Goal: Information Seeking & Learning: Learn about a topic

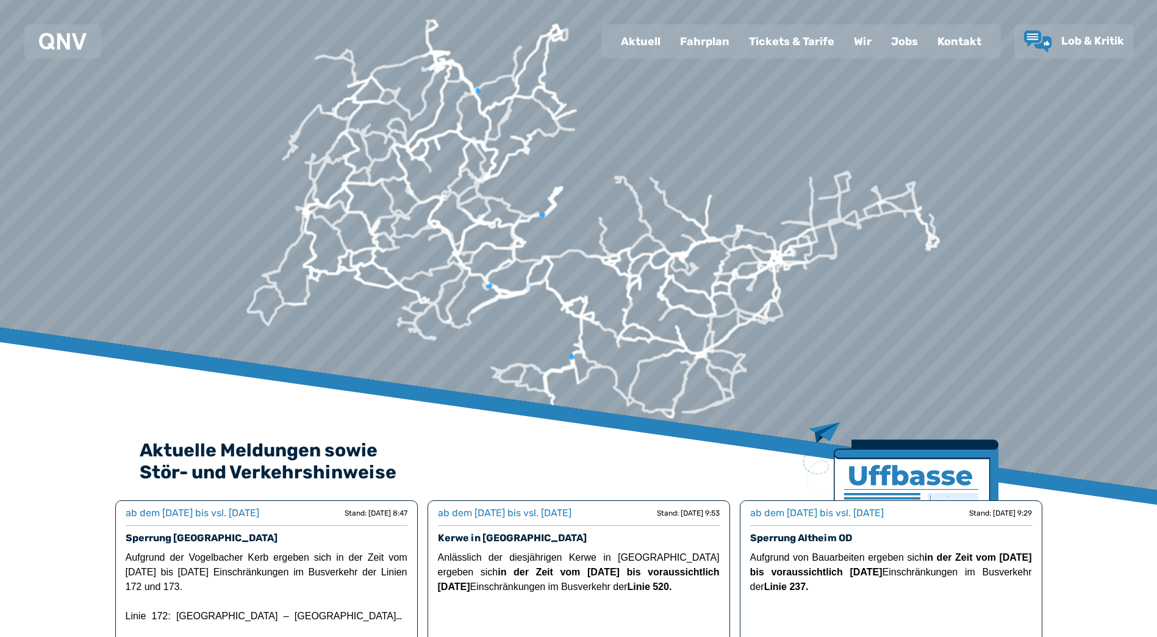
click at [712, 34] on div "Fahrplan" at bounding box center [704, 42] width 69 height 32
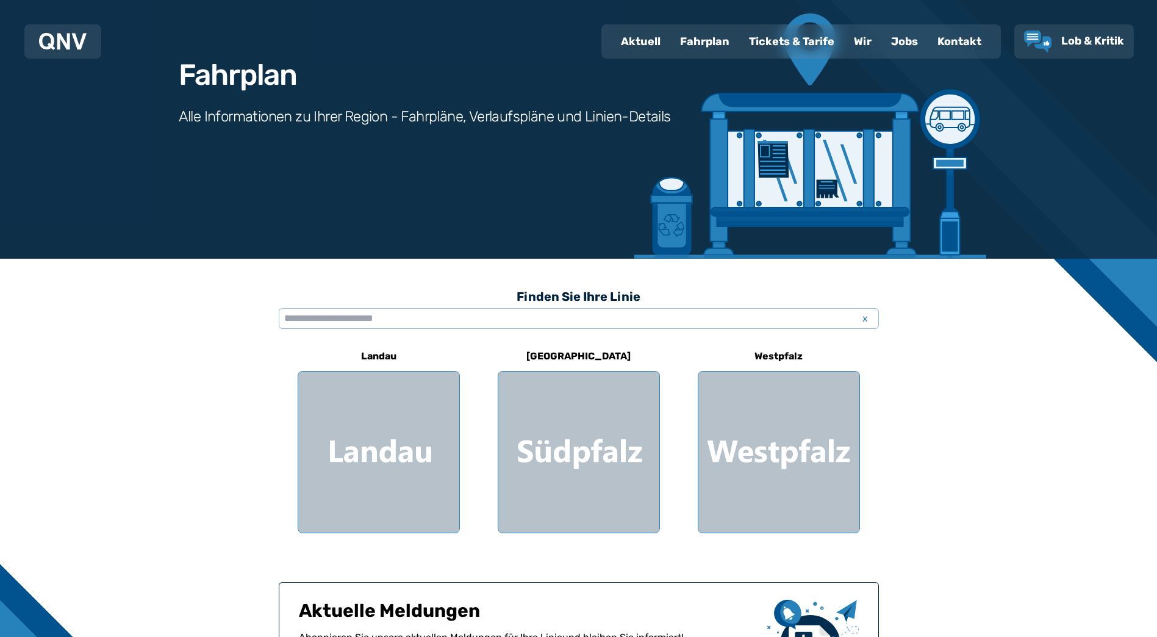
scroll to position [183, 0]
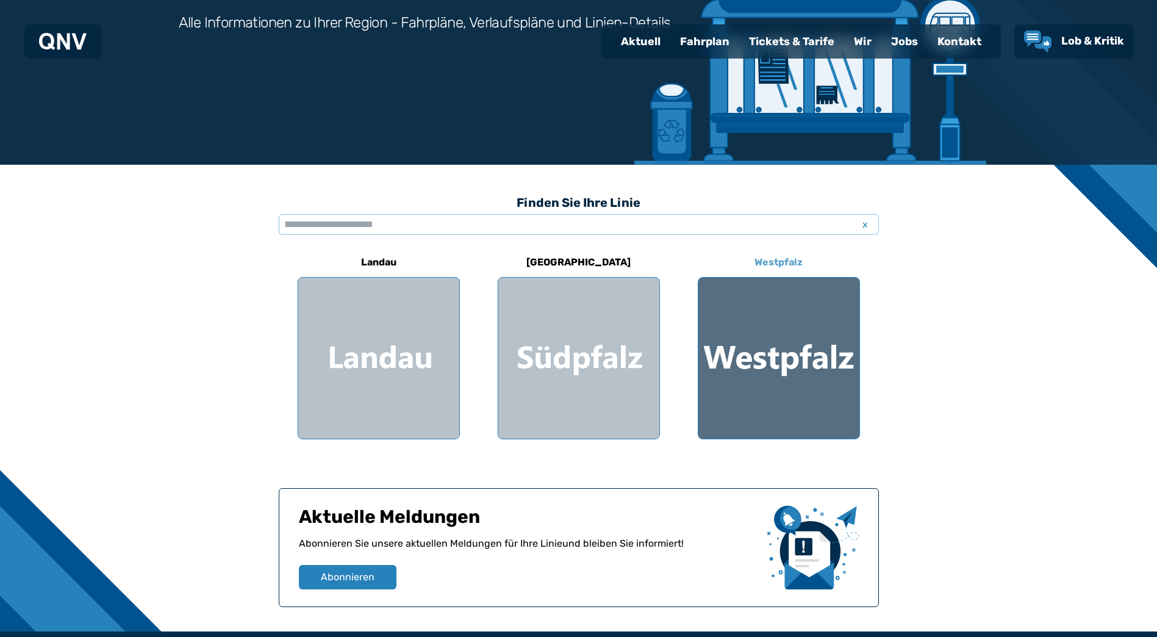
click at [752, 363] on div at bounding box center [779, 358] width 161 height 161
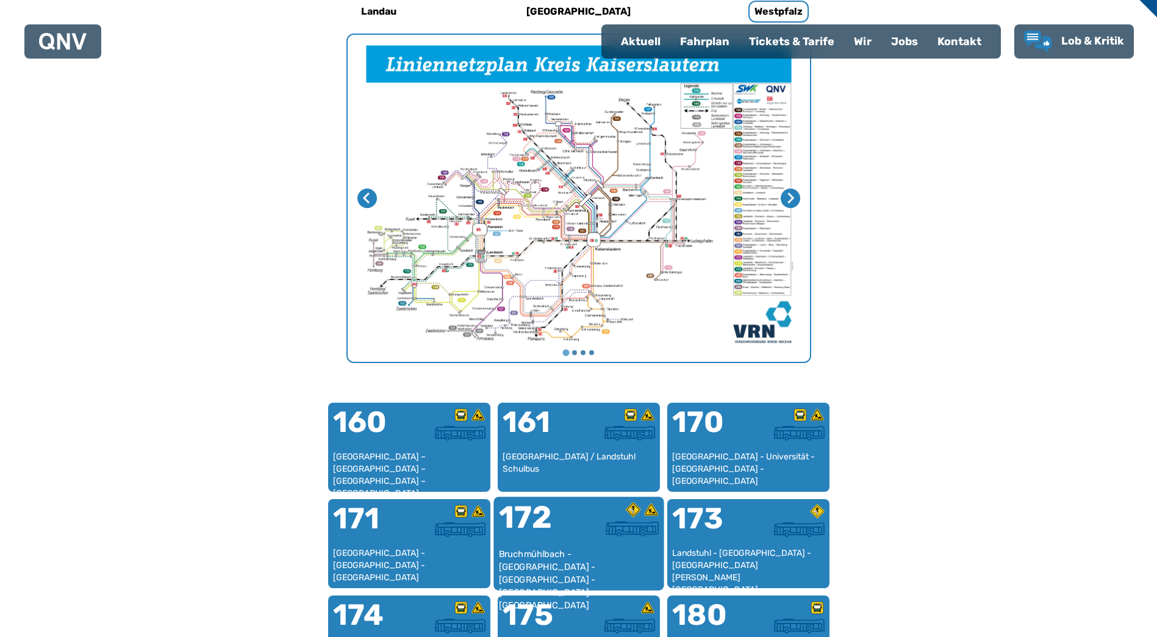
scroll to position [498, 0]
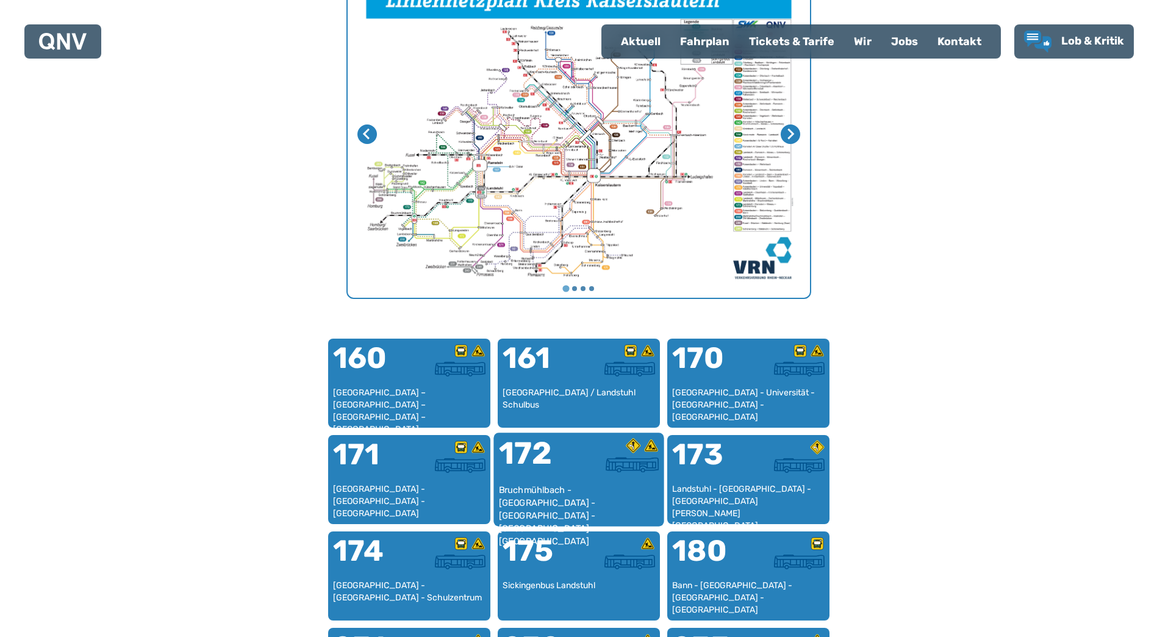
click at [555, 479] on div "172" at bounding box center [538, 461] width 80 height 46
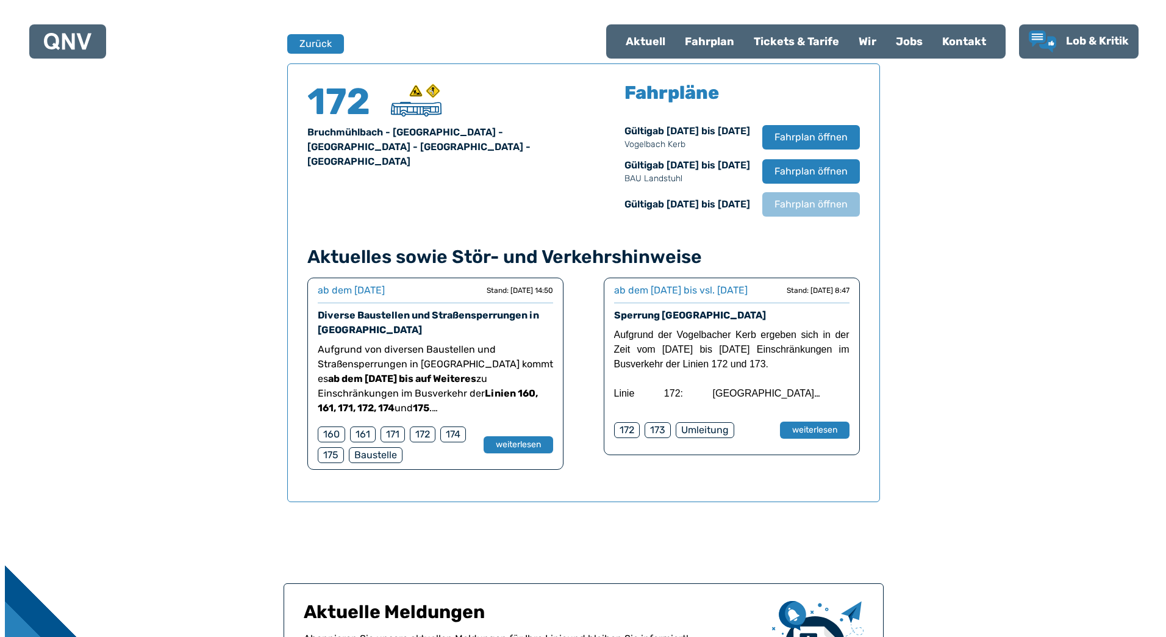
scroll to position [804, 0]
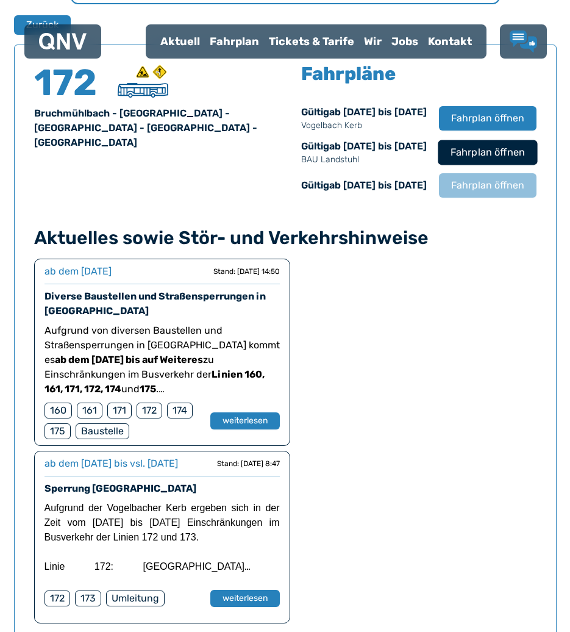
click at [472, 160] on span "Fahrplan öffnen" at bounding box center [487, 152] width 74 height 15
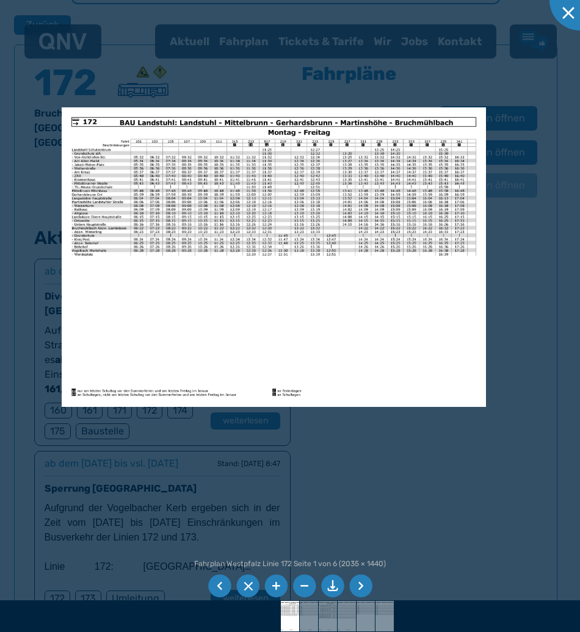
click at [358, 586] on li at bounding box center [360, 586] width 23 height 23
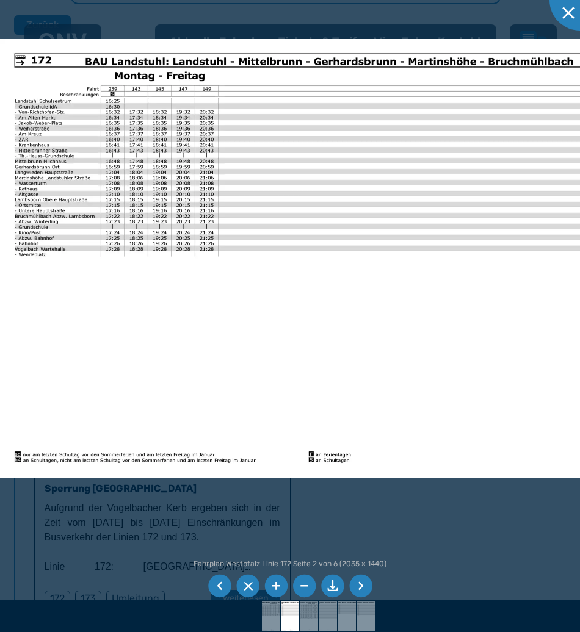
click at [364, 583] on li at bounding box center [360, 586] width 23 height 23
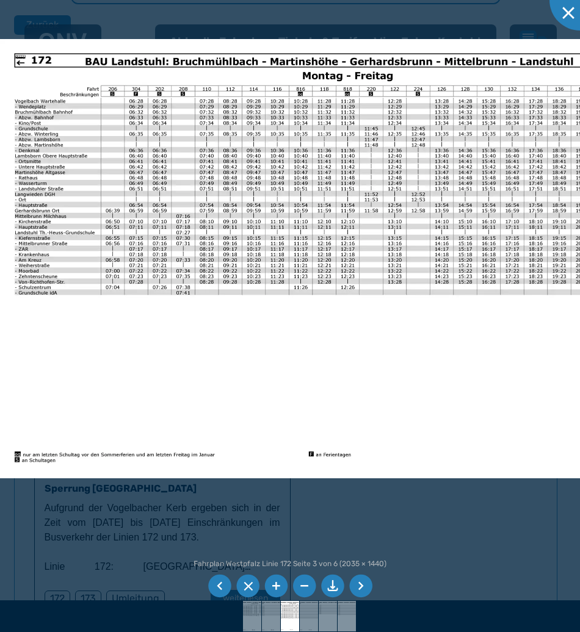
click at [363, 579] on li at bounding box center [360, 586] width 23 height 23
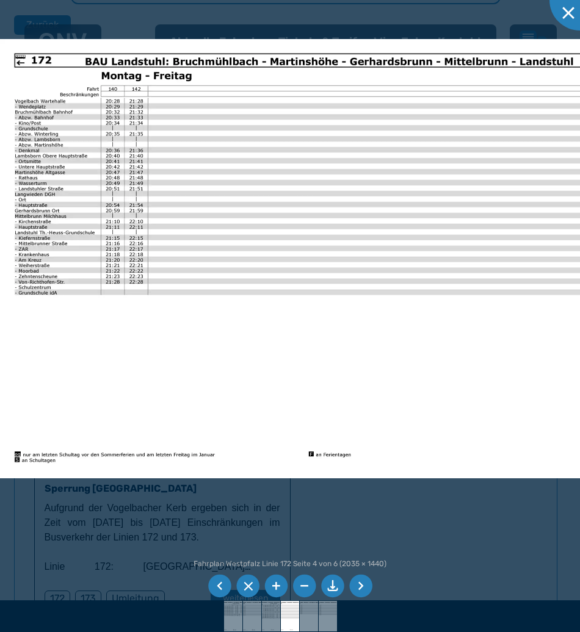
click at [363, 579] on li at bounding box center [360, 586] width 23 height 23
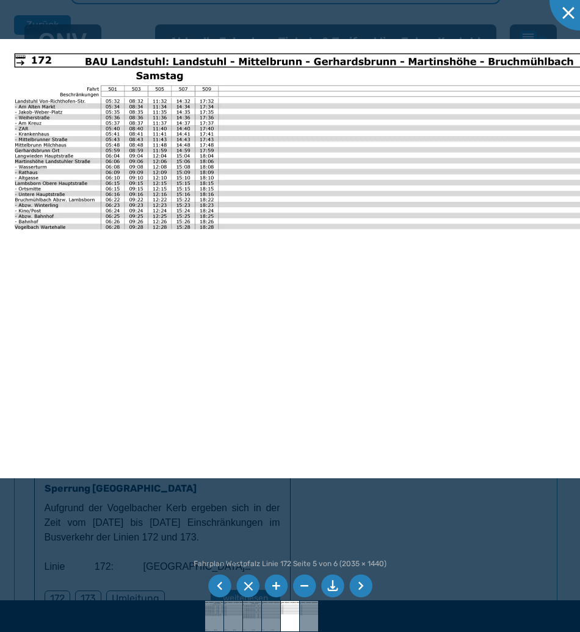
click at [362, 580] on li at bounding box center [360, 586] width 23 height 23
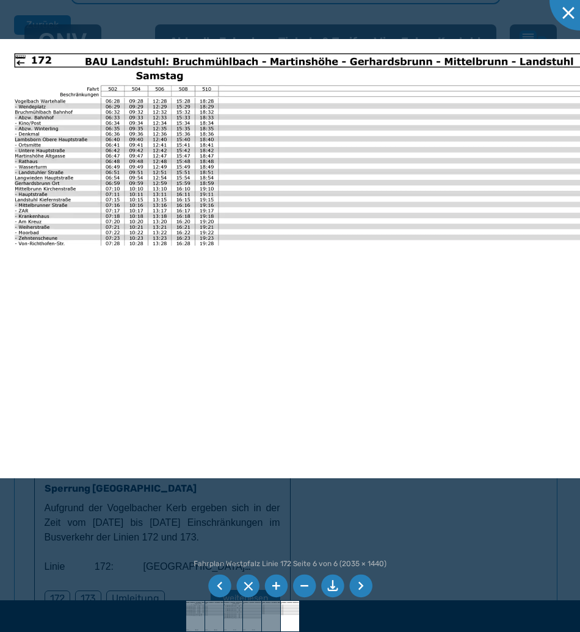
click at [362, 580] on li at bounding box center [360, 586] width 23 height 23
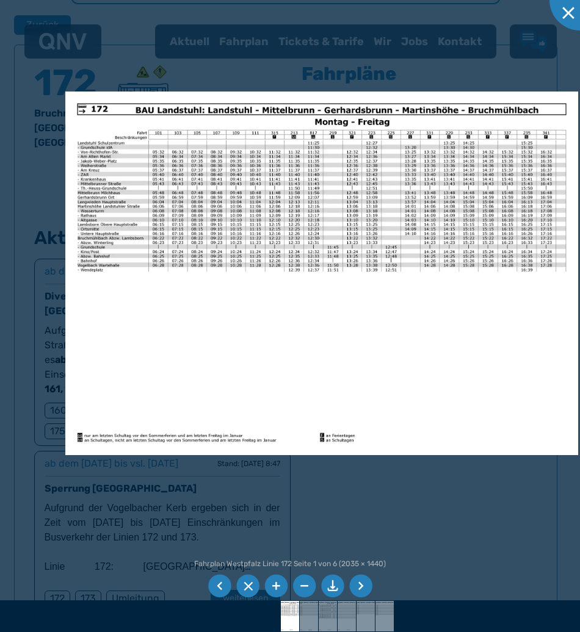
click at [361, 582] on li at bounding box center [360, 586] width 23 height 23
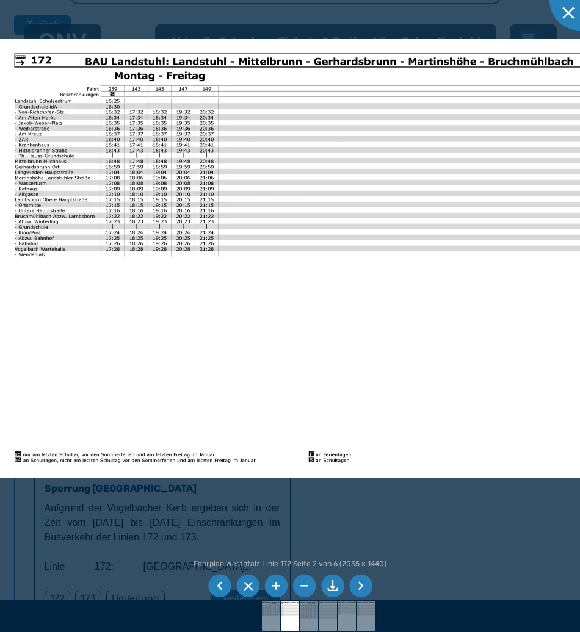
click at [218, 582] on li at bounding box center [219, 586] width 23 height 23
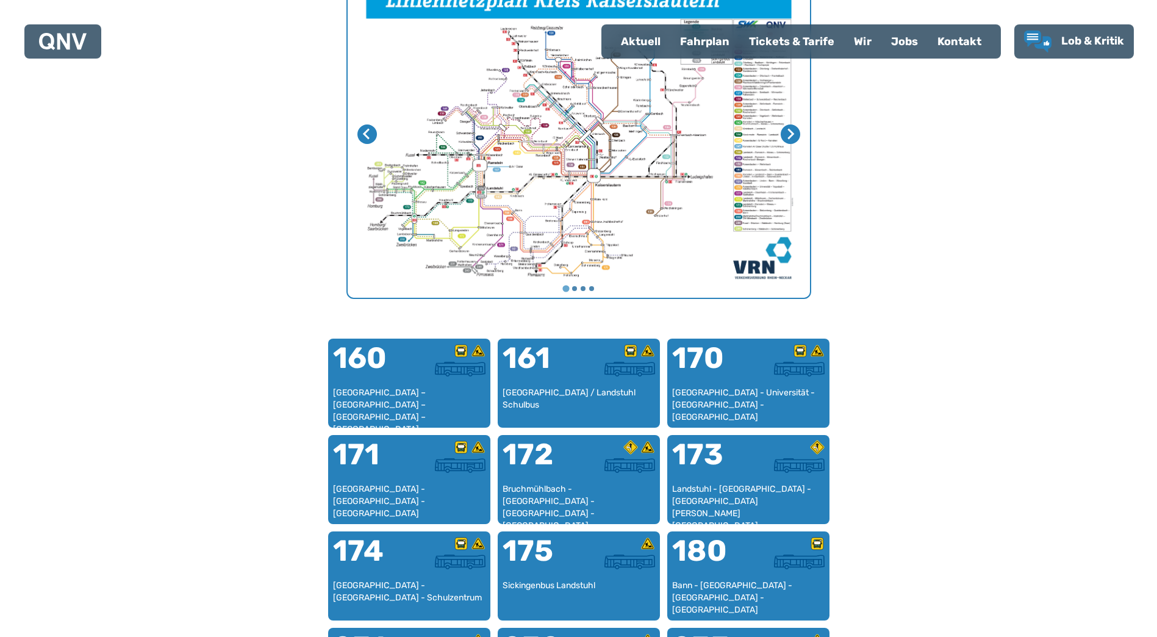
scroll to position [376, 0]
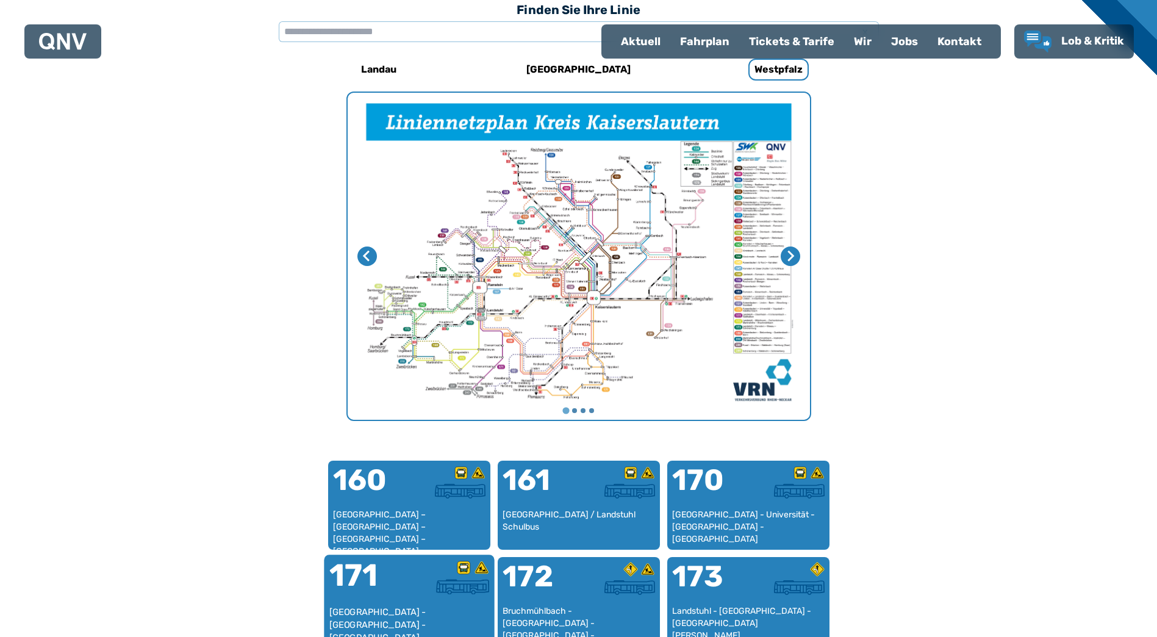
click at [387, 611] on div "[GEOGRAPHIC_DATA] - [GEOGRAPHIC_DATA] - [GEOGRAPHIC_DATA]" at bounding box center [409, 624] width 160 height 37
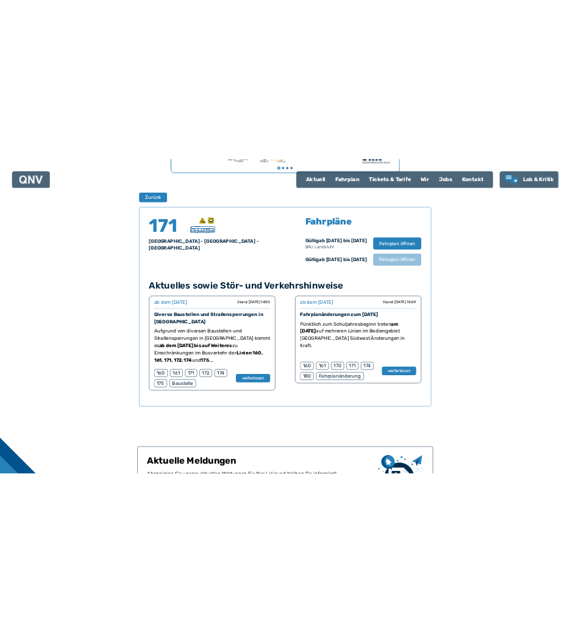
scroll to position [828, 0]
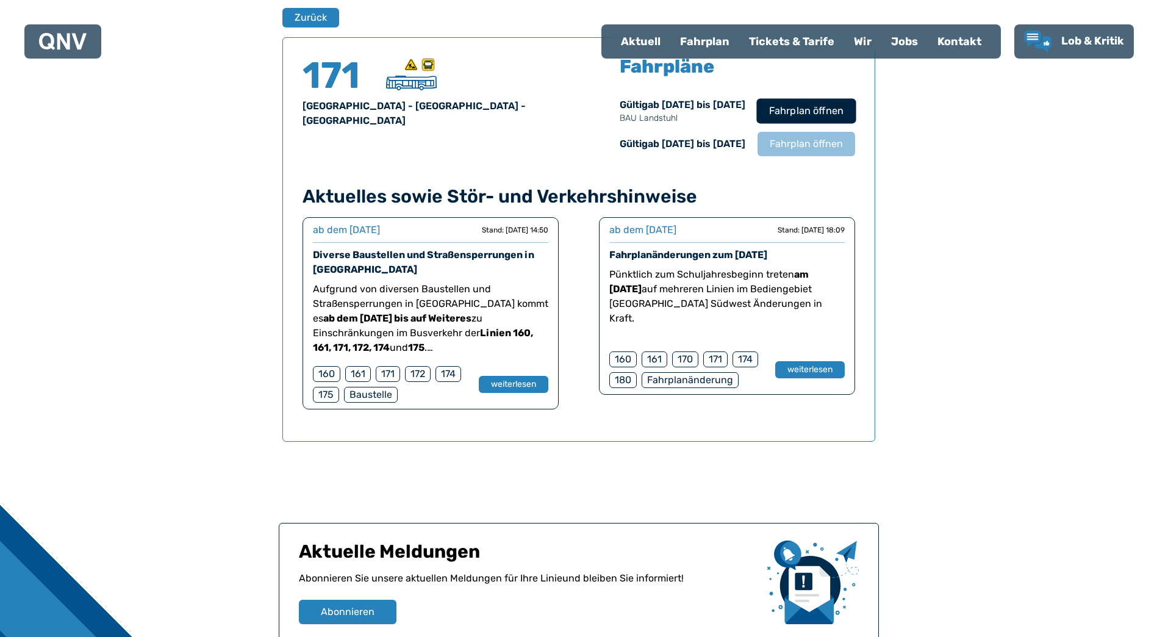
click at [826, 115] on span "Fahrplan öffnen" at bounding box center [806, 111] width 74 height 15
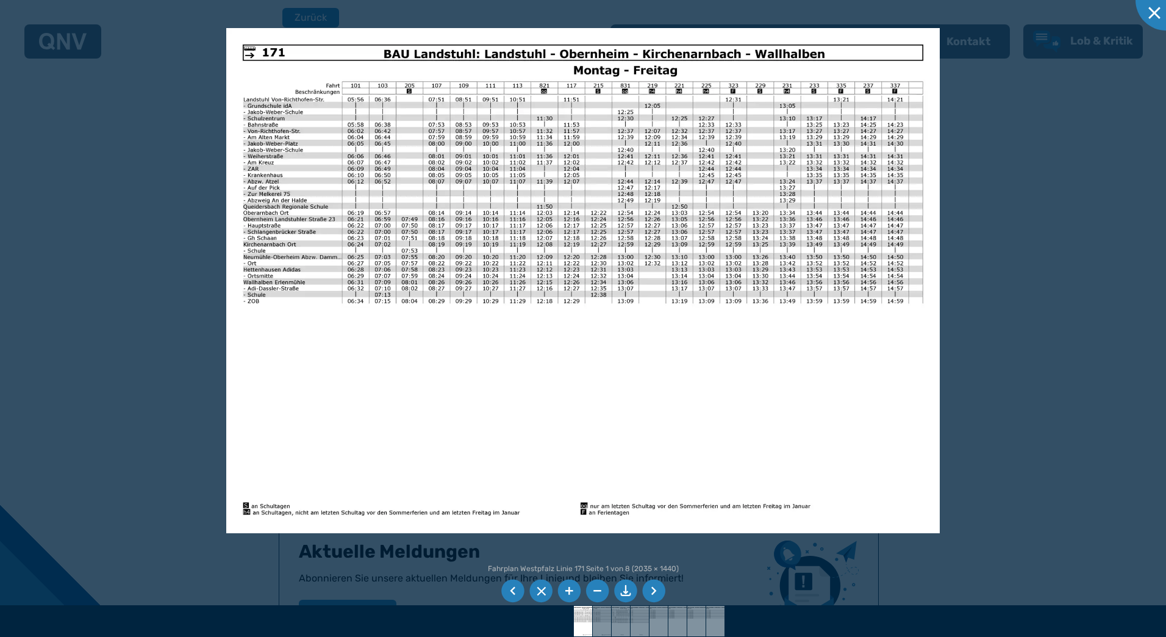
click at [655, 588] on li at bounding box center [653, 591] width 23 height 23
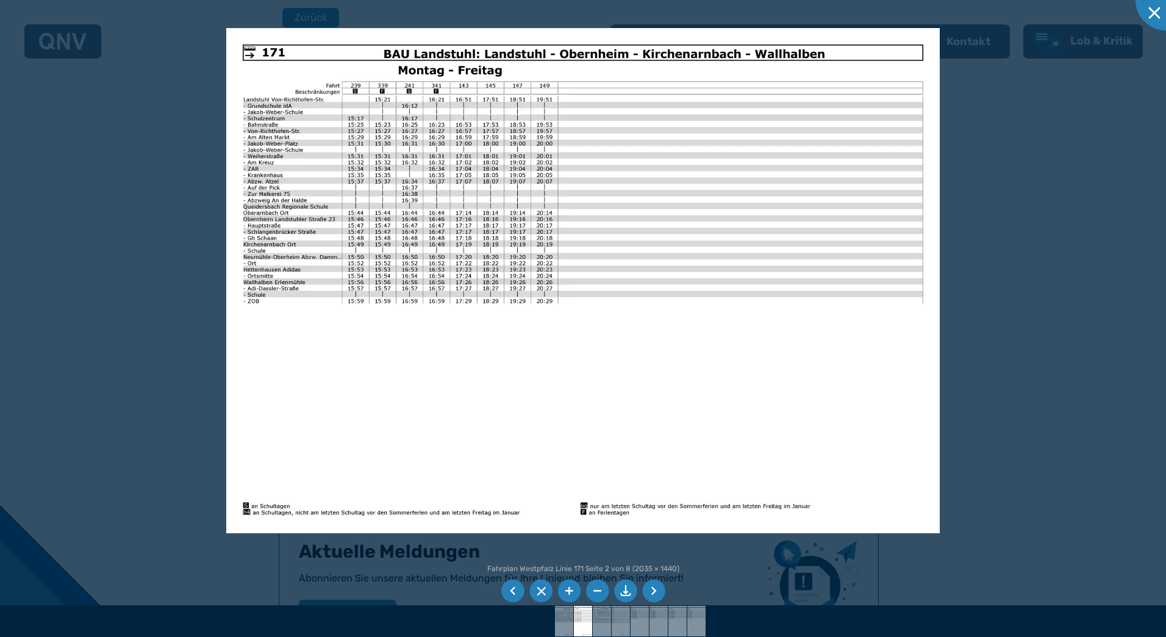
click at [655, 588] on li at bounding box center [653, 591] width 23 height 23
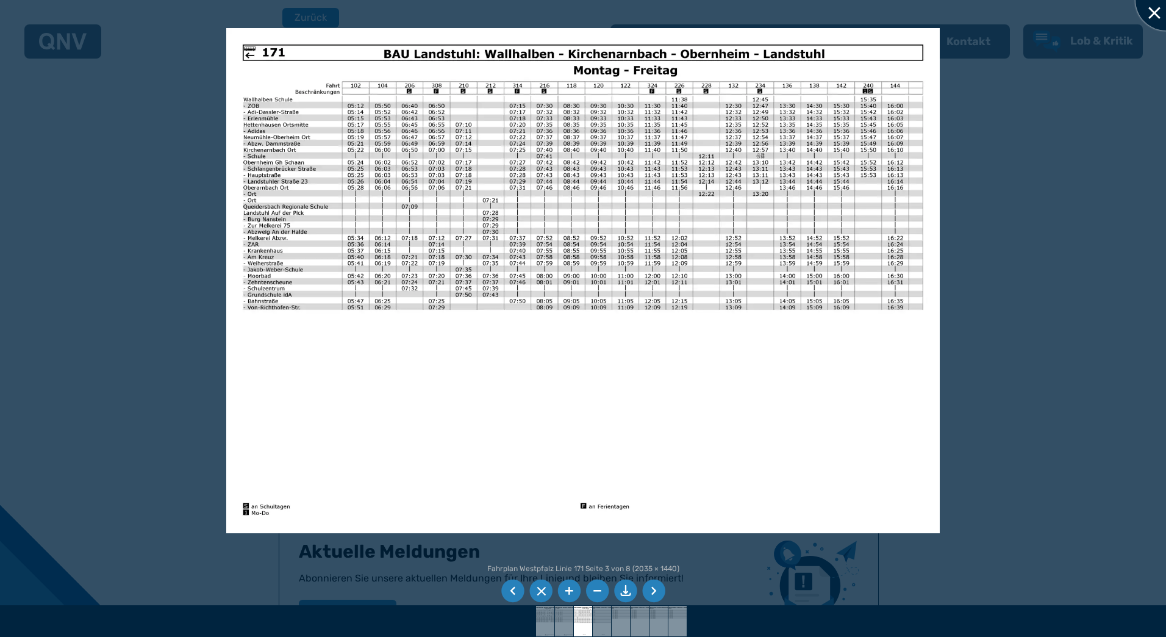
click at [1157, 7] on div at bounding box center [1166, -1] width 61 height 61
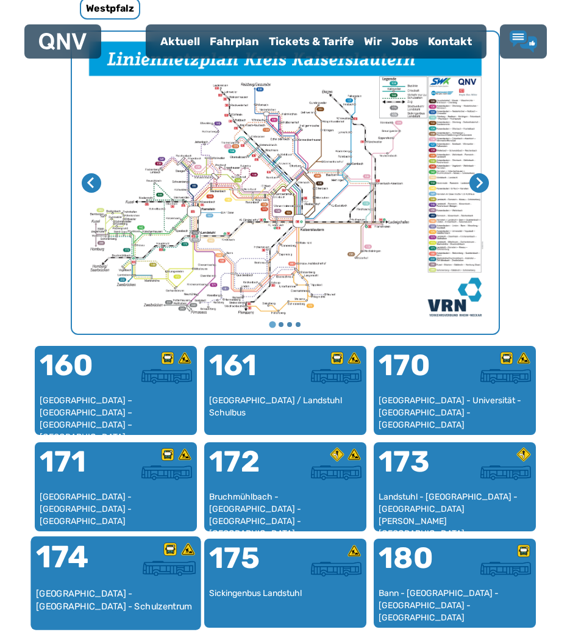
click at [78, 558] on div "174" at bounding box center [75, 565] width 80 height 46
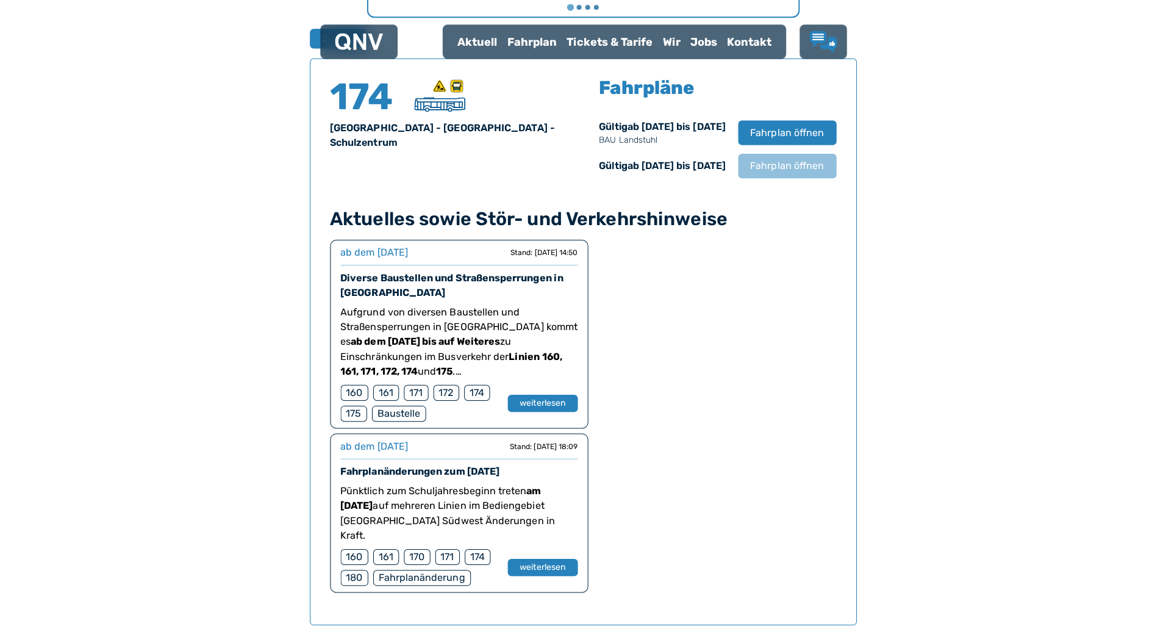
scroll to position [816, 0]
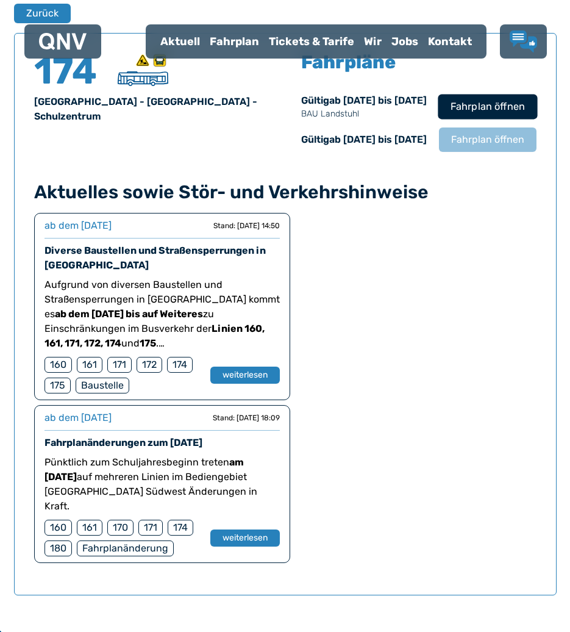
click at [471, 109] on span "Fahrplan öffnen" at bounding box center [487, 106] width 74 height 15
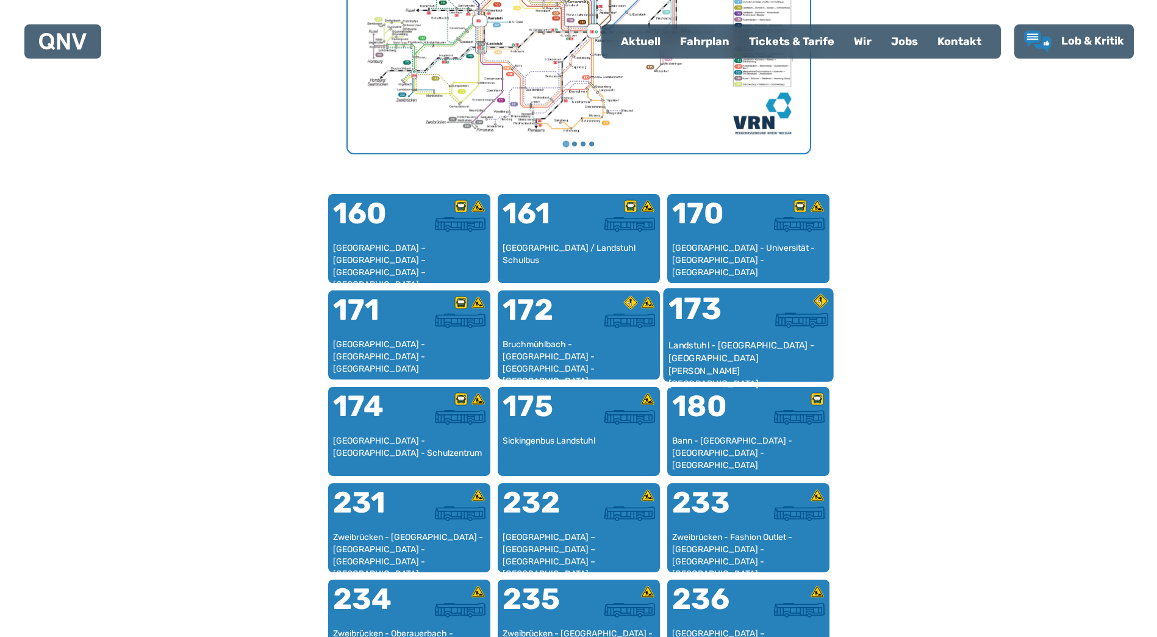
scroll to position [681, 0]
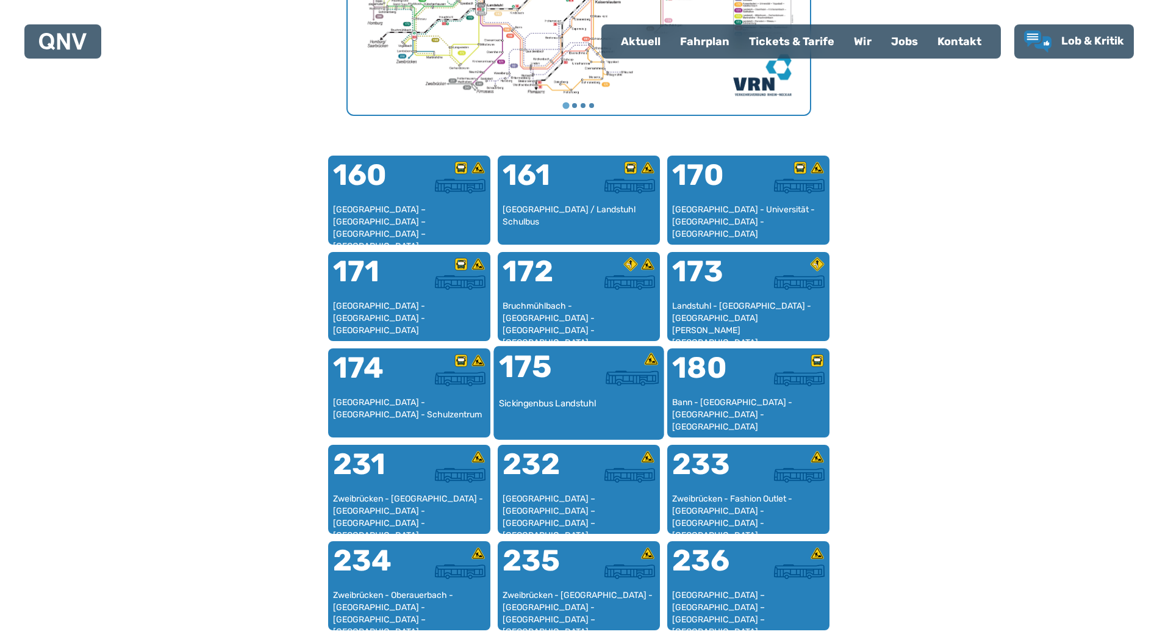
click at [593, 414] on div "Sickingenbus Landstuhl" at bounding box center [578, 415] width 160 height 37
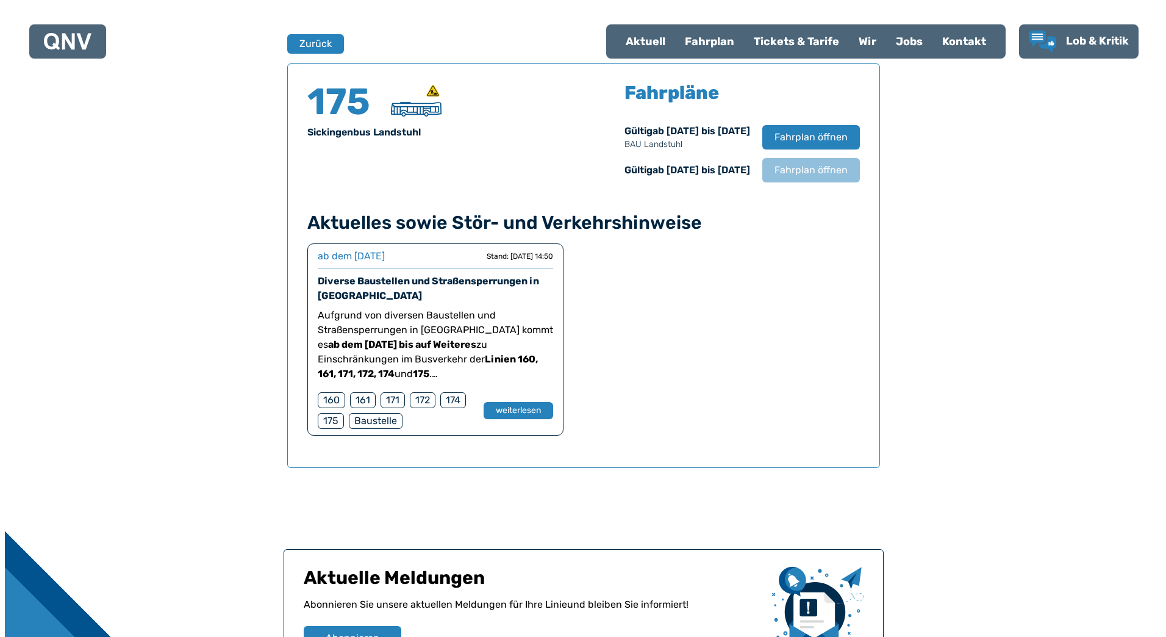
scroll to position [804, 0]
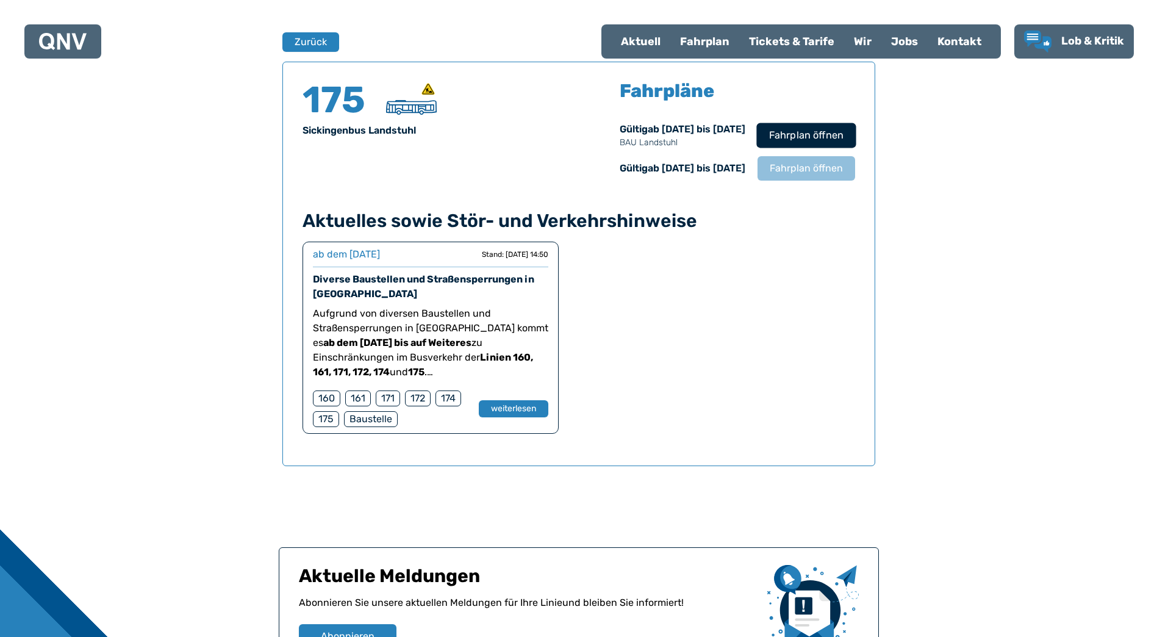
click at [821, 138] on span "Fahrplan öffnen" at bounding box center [806, 135] width 74 height 15
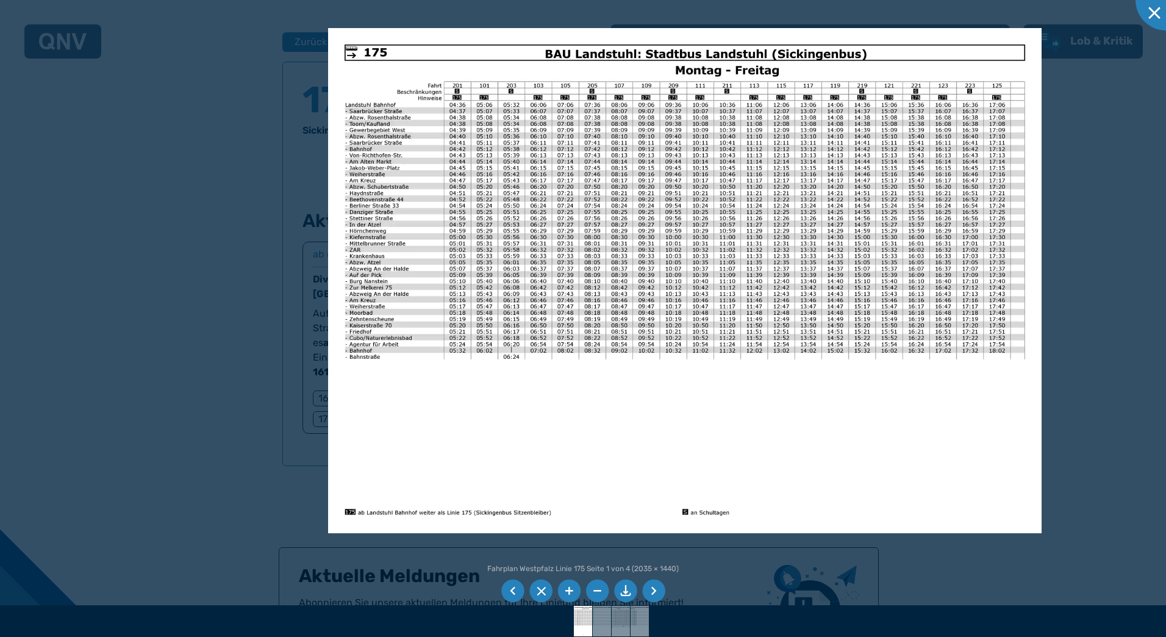
click at [882, 41] on img at bounding box center [685, 280] width 714 height 505
click at [918, 57] on img at bounding box center [685, 280] width 714 height 505
click at [777, 435] on img at bounding box center [685, 280] width 714 height 505
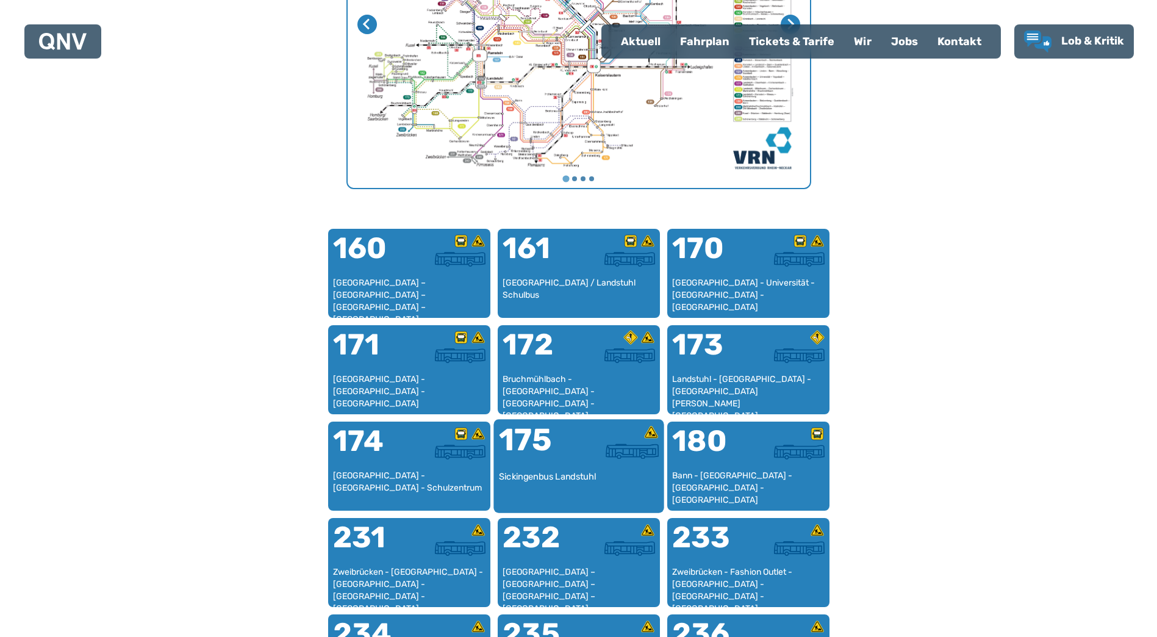
scroll to position [620, 0]
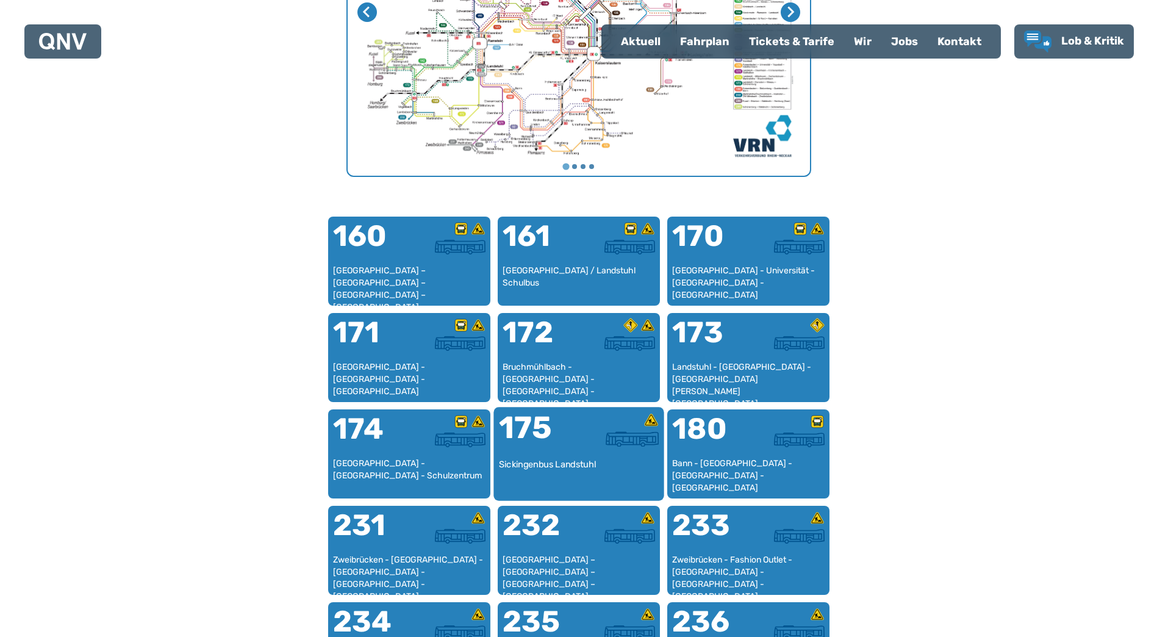
click at [547, 462] on div "Sickingenbus Landstuhl" at bounding box center [578, 476] width 160 height 37
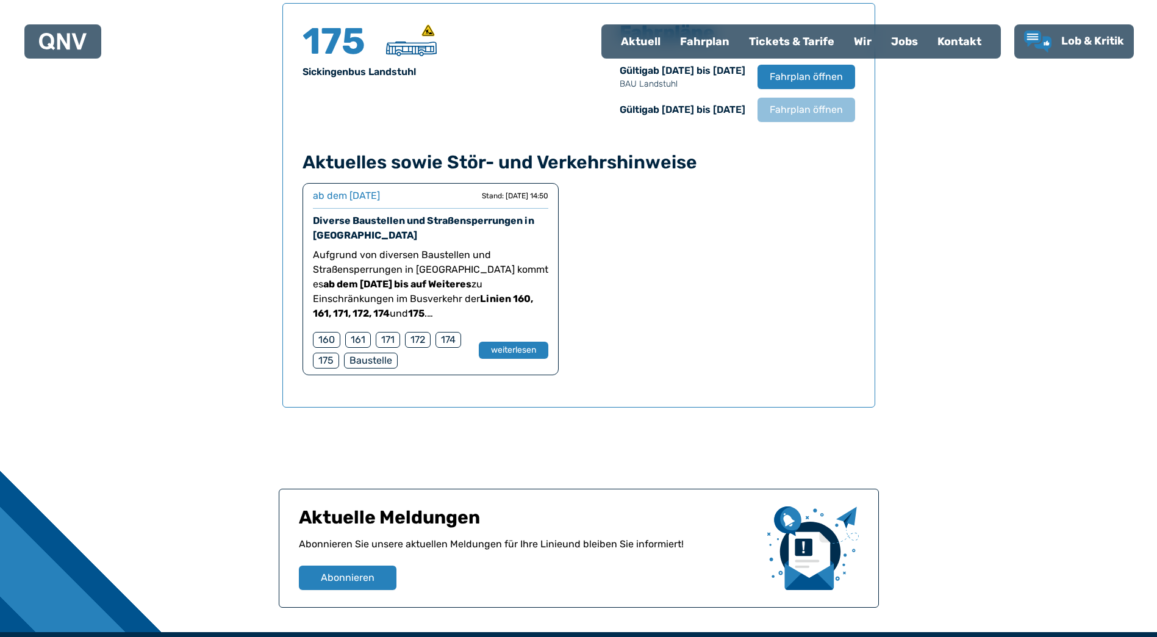
scroll to position [987, 0]
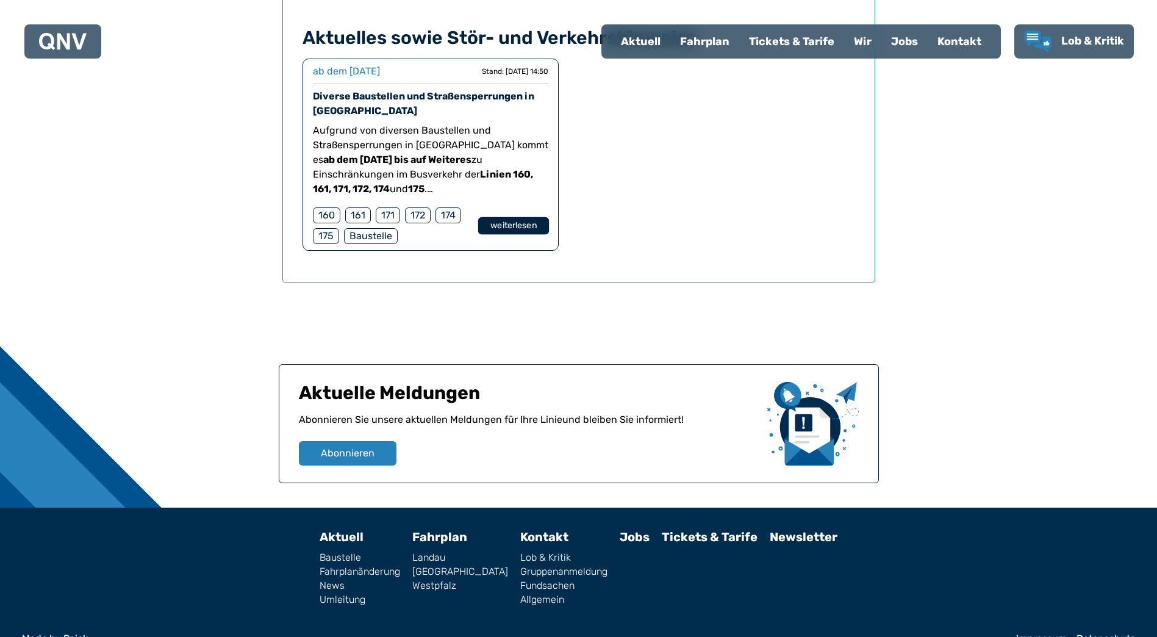
click at [517, 227] on button "weiterlesen" at bounding box center [513, 226] width 71 height 18
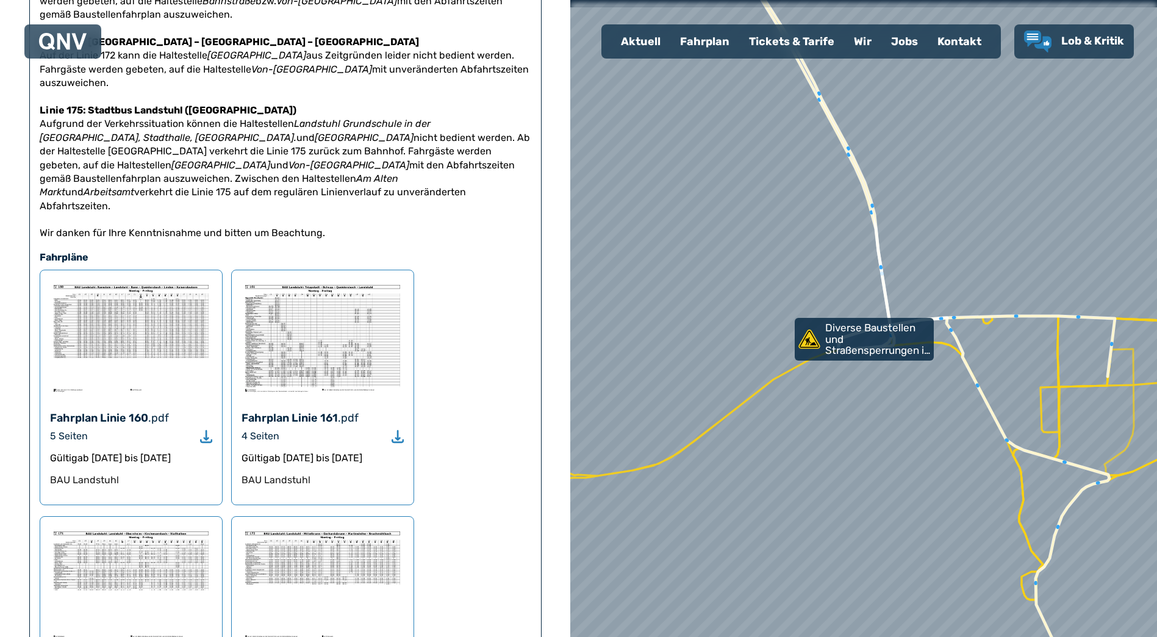
scroll to position [488, 0]
